Goal: Task Accomplishment & Management: Manage account settings

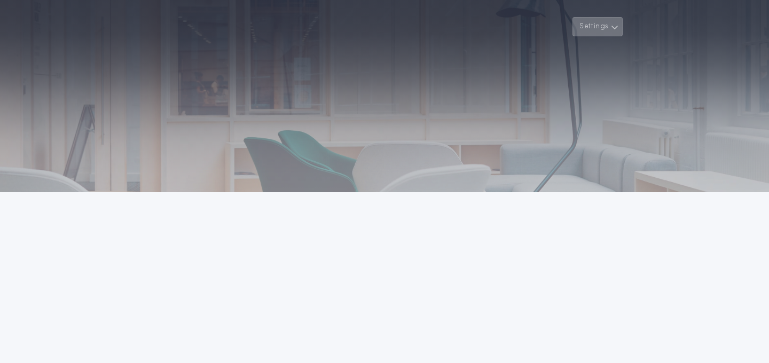
click at [605, 27] on button "Settings" at bounding box center [598, 26] width 50 height 19
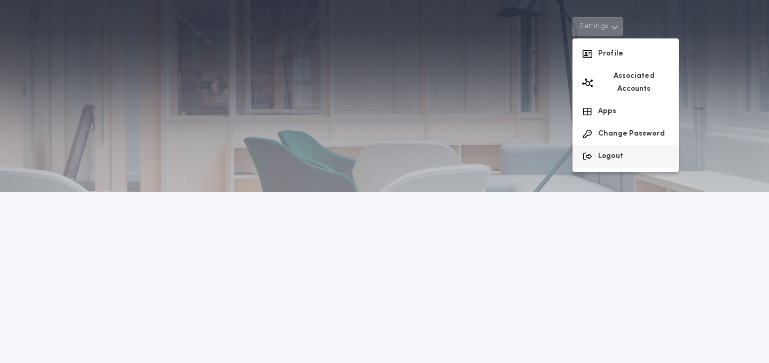
click at [601, 145] on button "Logout" at bounding box center [626, 156] width 106 height 22
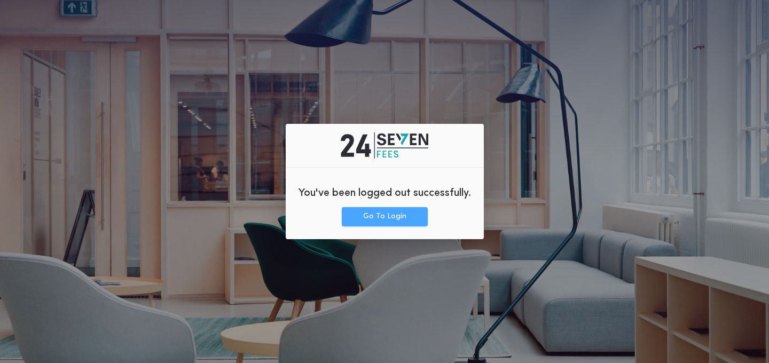
click at [381, 225] on button "Go To Login" at bounding box center [385, 216] width 86 height 19
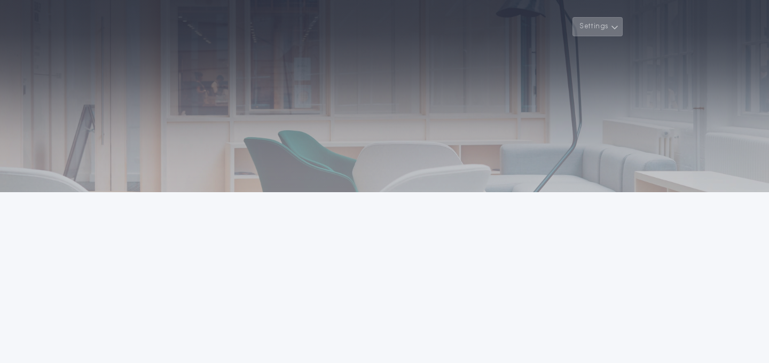
click at [595, 30] on button "Settings" at bounding box center [598, 26] width 50 height 19
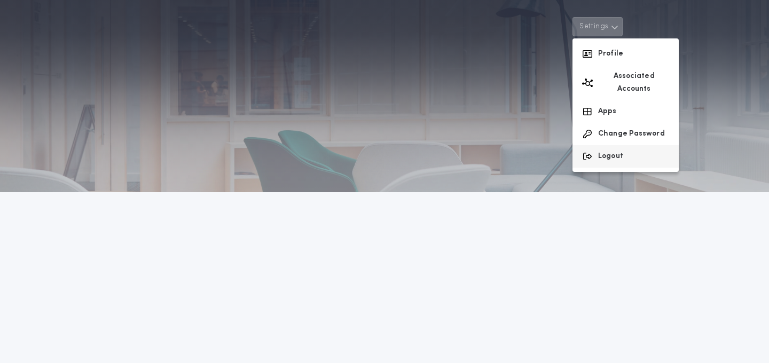
click at [602, 145] on button "Logout" at bounding box center [626, 156] width 106 height 22
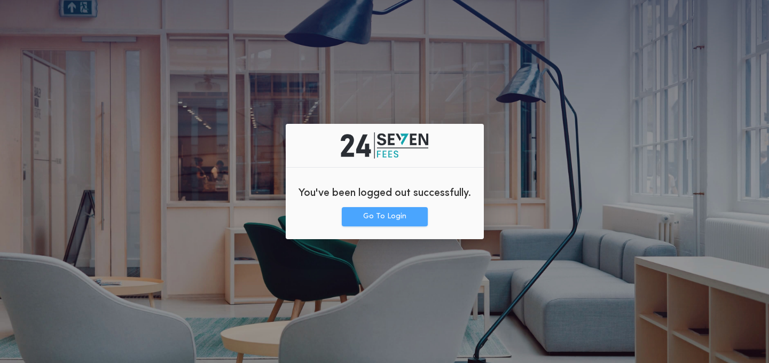
click at [398, 215] on button "Go To Login" at bounding box center [385, 216] width 86 height 19
